Goal: Navigation & Orientation: Find specific page/section

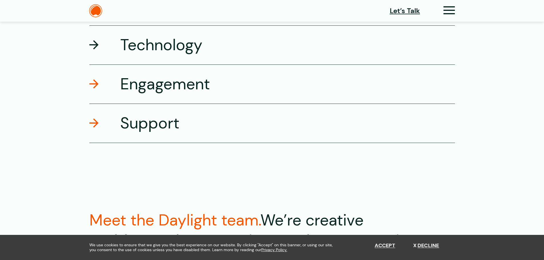
scroll to position [1056, 0]
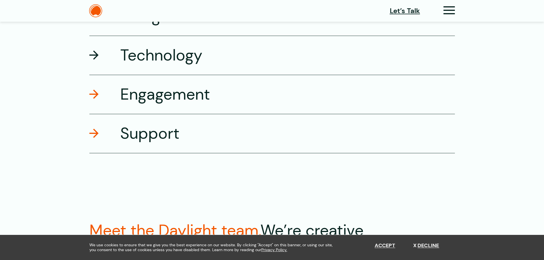
click at [95, 53] on span at bounding box center [93, 55] width 9 height 9
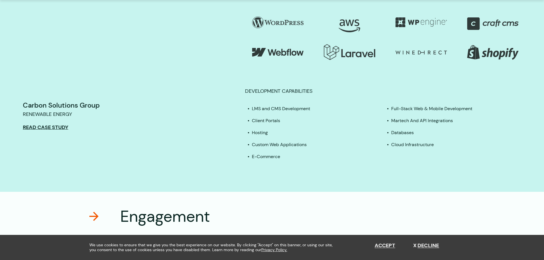
scroll to position [1245, 0]
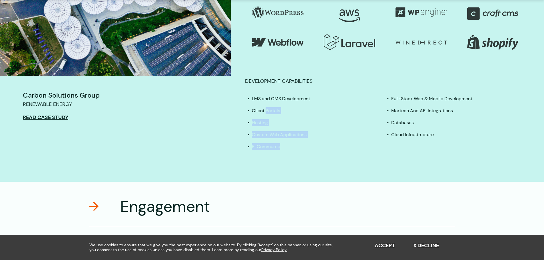
drag, startPoint x: 265, startPoint y: 110, endPoint x: 287, endPoint y: 148, distance: 44.0
click at [287, 148] on ul "LMS and CMS Development Client Portals Hosting Custom Web Applications E-Commer…" at bounding box center [385, 122] width 281 height 55
click at [354, 168] on div "Technology Carbon Solutions Group Renewable Energy Read Case Study Our tech tea…" at bounding box center [272, 16] width 544 height 332
drag, startPoint x: 456, startPoint y: 134, endPoint x: 387, endPoint y: 105, distance: 74.2
click at [387, 105] on ul "LMS and CMS Development Client Portals Hosting Custom Web Applications E-Commer…" at bounding box center [385, 122] width 281 height 55
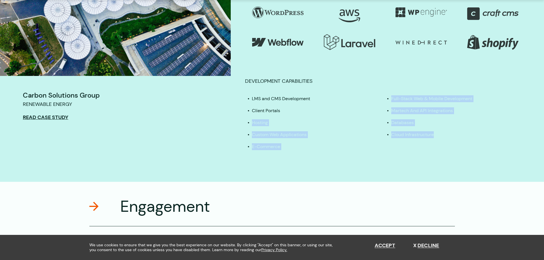
click at [335, 133] on li "Custom Web Applications" at bounding box center [319, 134] width 135 height 7
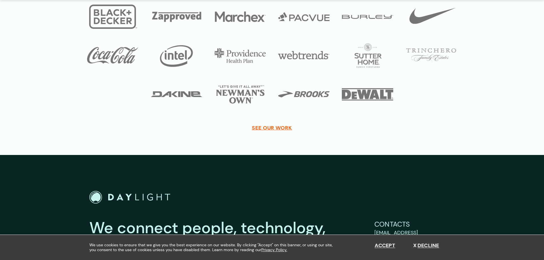
scroll to position [2404, 0]
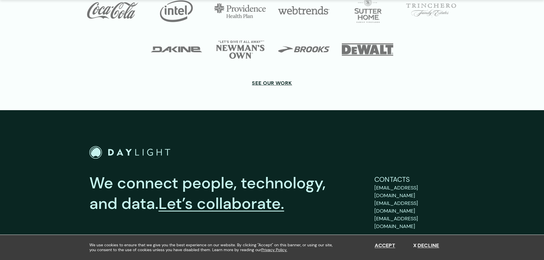
click at [279, 80] on span "SEE OUR WORK" at bounding box center [272, 83] width 40 height 6
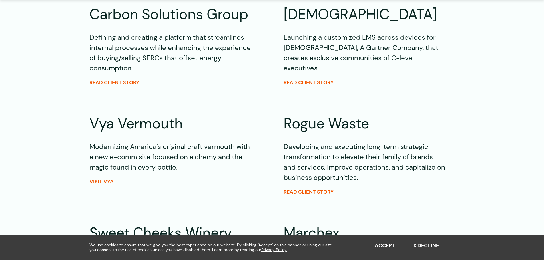
scroll to position [857, 0]
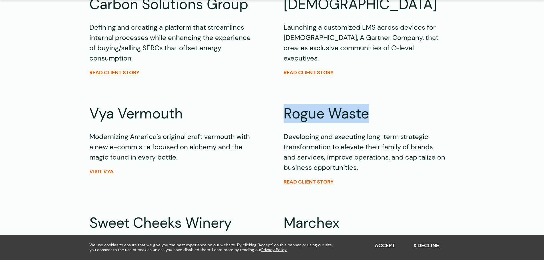
drag, startPoint x: 372, startPoint y: 75, endPoint x: 276, endPoint y: 78, distance: 96.3
click at [276, 78] on div "Carbon Solutions Group Defining and creating a platform that streamlines intern…" at bounding box center [271, 253] width 365 height 517
copy h2 "Rogue Waste"
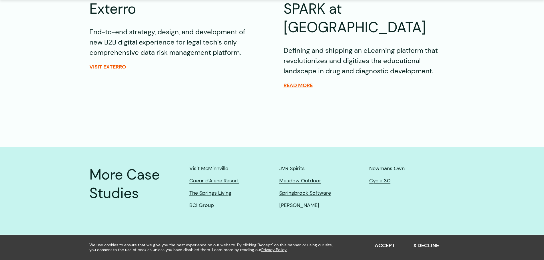
scroll to position [1313, 0]
